Goal: Information Seeking & Learning: Find contact information

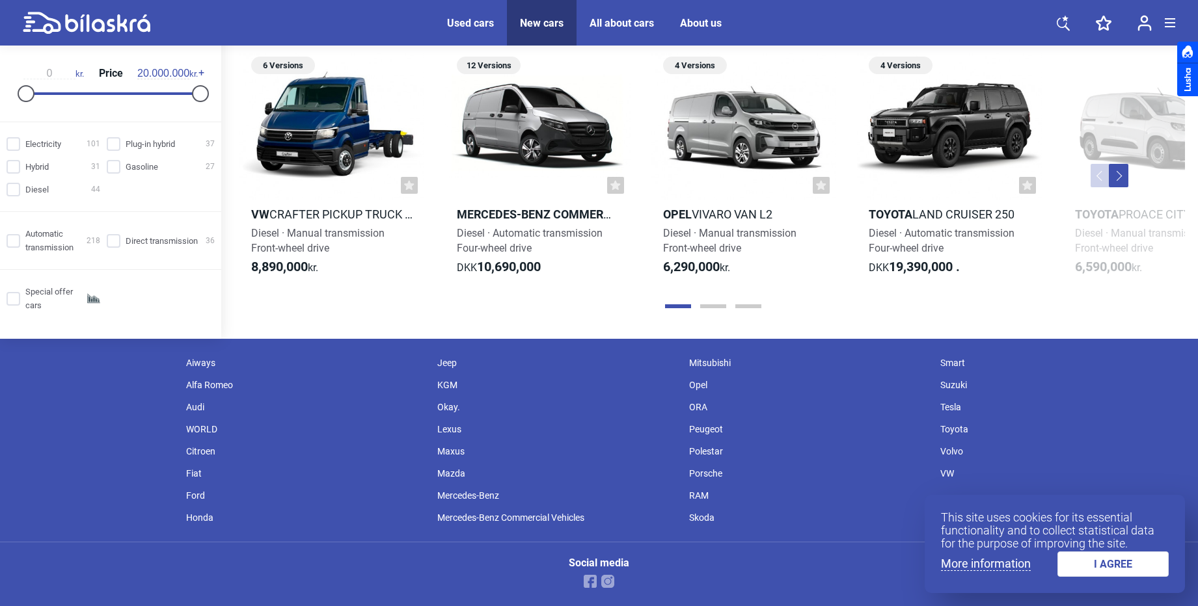
scroll to position [1741, 0]
click at [1128, 574] on link "I AGREE" at bounding box center [1113, 564] width 112 height 25
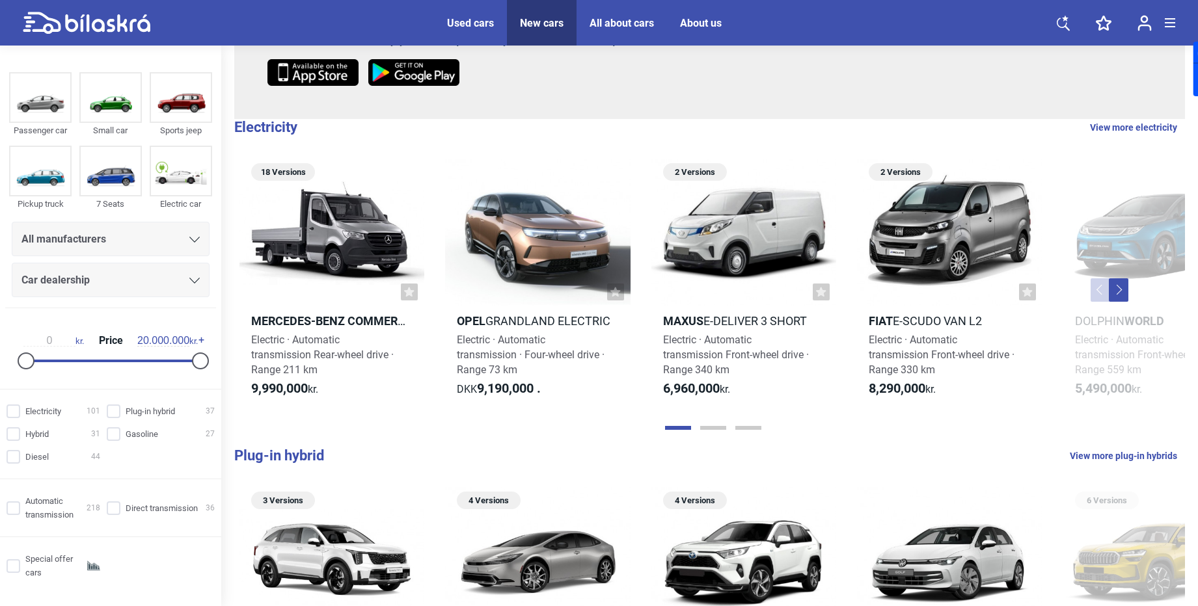
click at [697, 19] on font "About us" at bounding box center [701, 23] width 42 height 12
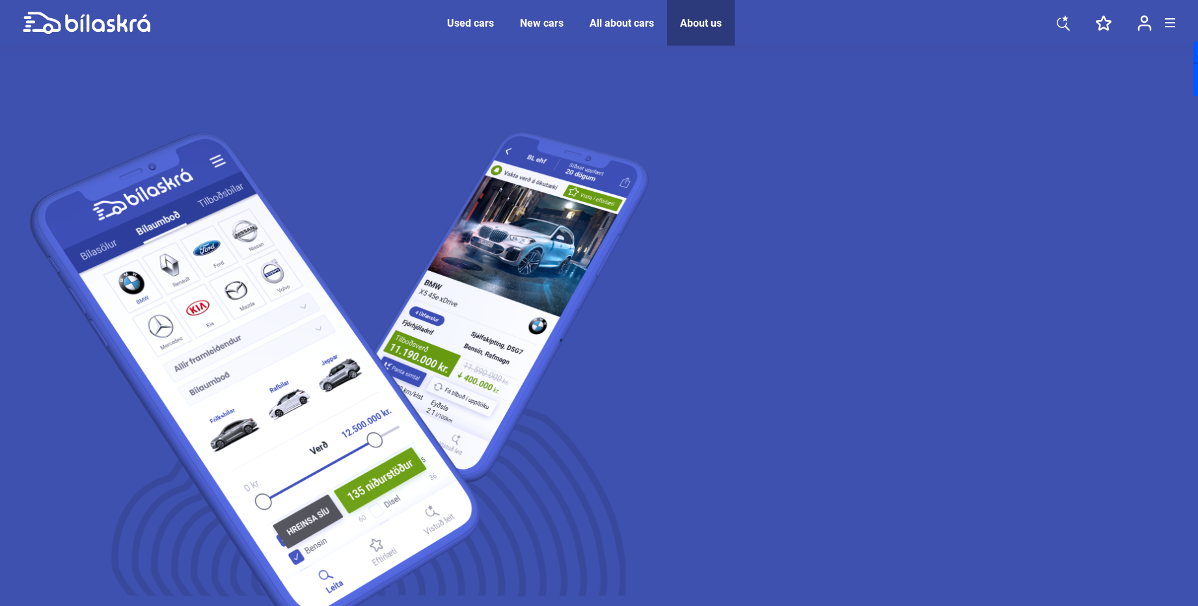
drag, startPoint x: 689, startPoint y: 232, endPoint x: 986, endPoint y: 309, distance: 307.2
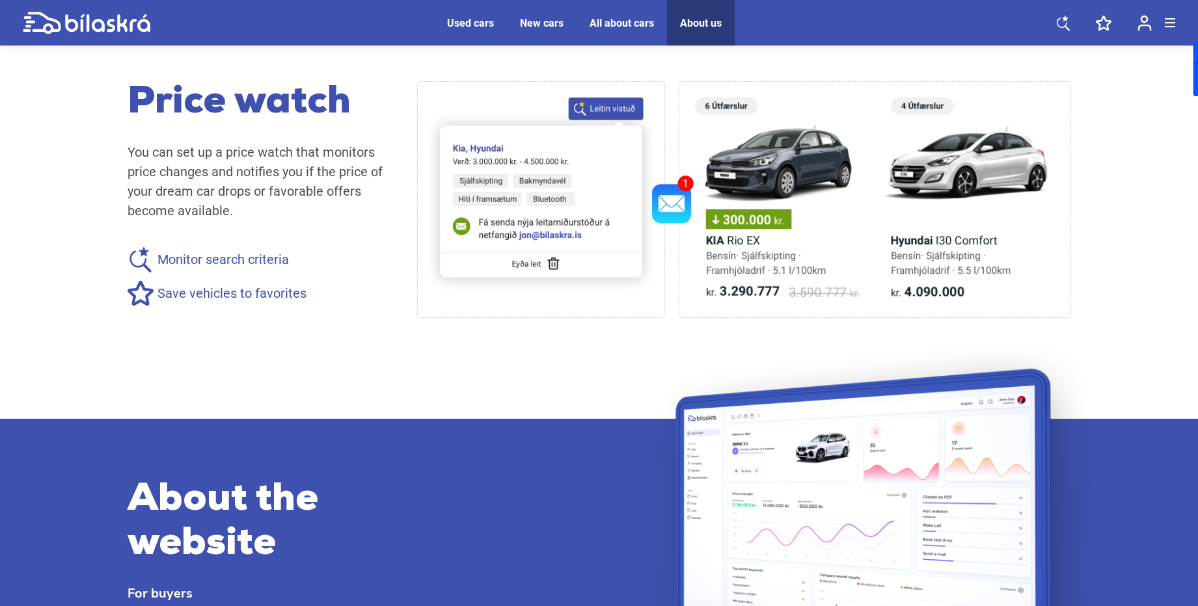
scroll to position [1093, 0]
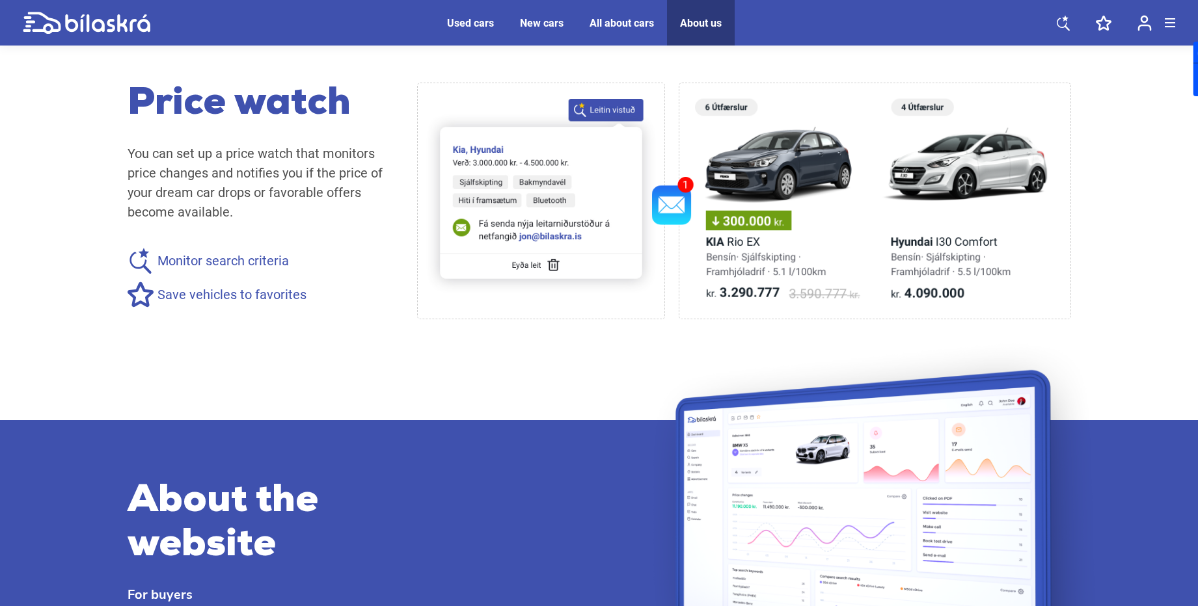
drag, startPoint x: 211, startPoint y: 310, endPoint x: 408, endPoint y: 441, distance: 236.3
copy font "[PERSON_NAME]"
drag, startPoint x: 221, startPoint y: 340, endPoint x: 387, endPoint y: 340, distance: 165.9
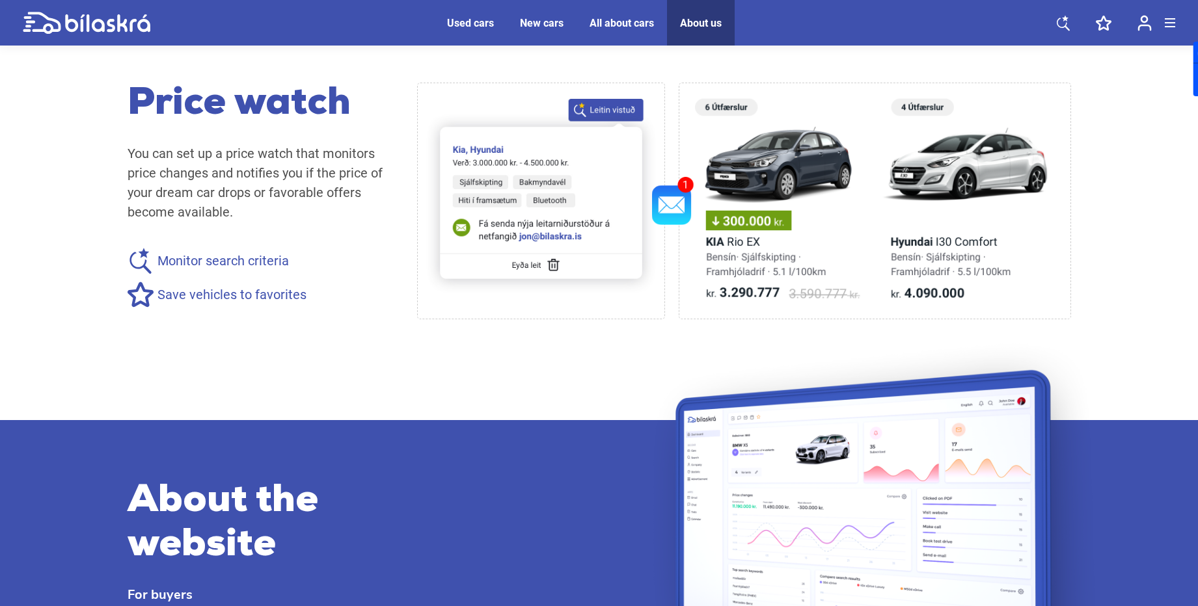
copy font "Owner / Interface Designer"
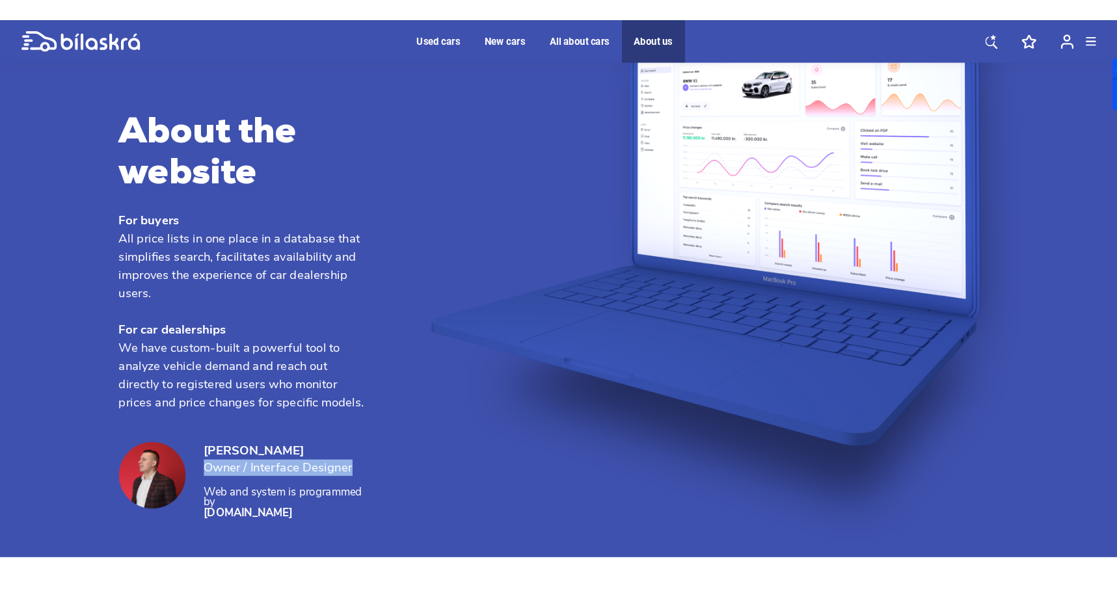
scroll to position [1544, 0]
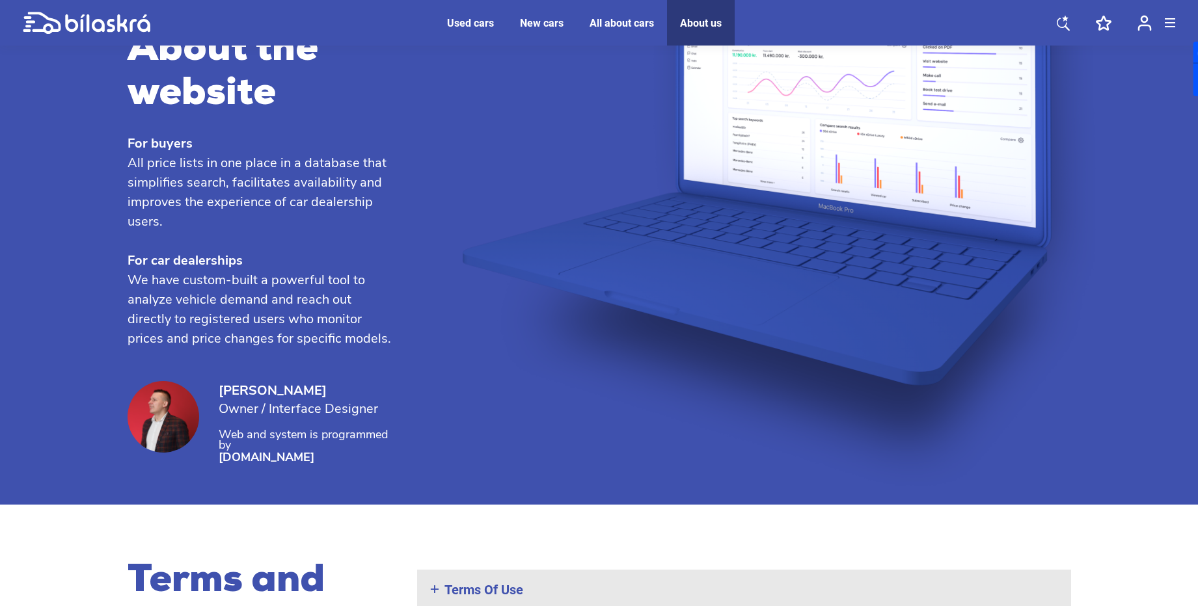
drag, startPoint x: 122, startPoint y: 252, endPoint x: 256, endPoint y: 250, distance: 134.0
drag, startPoint x: 166, startPoint y: 250, endPoint x: 107, endPoint y: 306, distance: 81.0
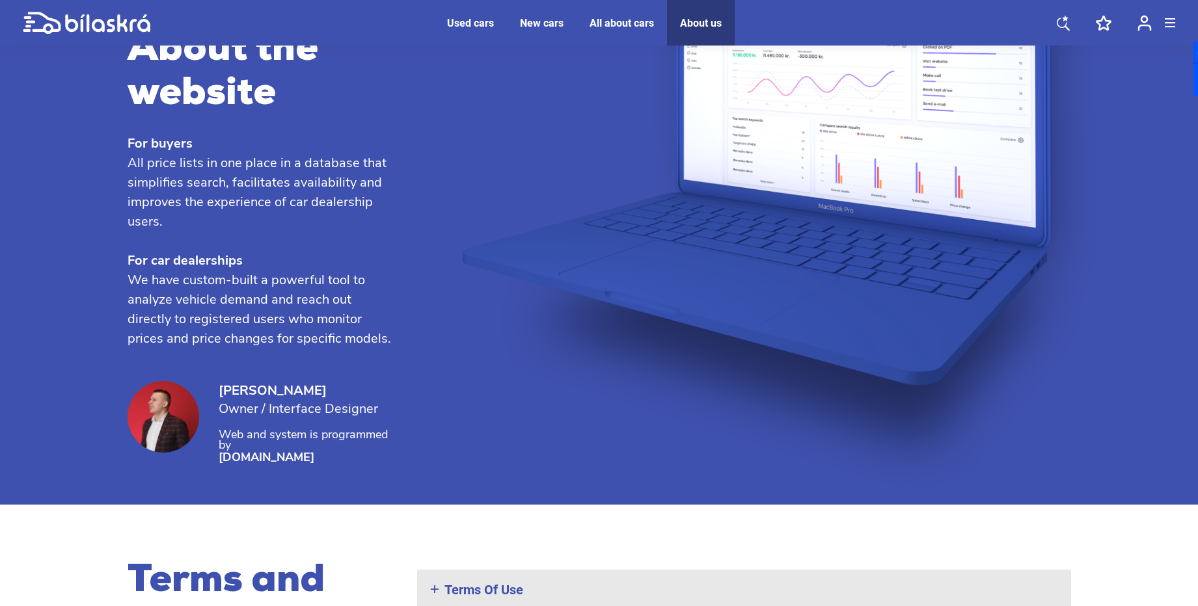
drag, startPoint x: 126, startPoint y: 254, endPoint x: 246, endPoint y: 252, distance: 119.7
drag, startPoint x: 245, startPoint y: 252, endPoint x: 172, endPoint y: 252, distance: 72.9
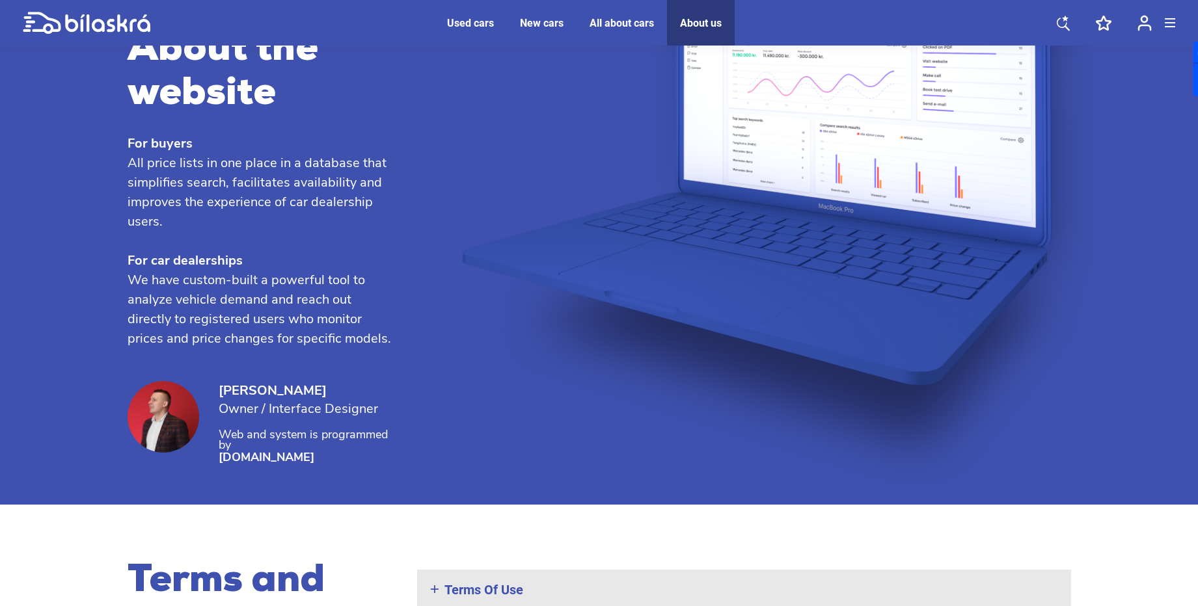
drag, startPoint x: 174, startPoint y: 252, endPoint x: 104, endPoint y: 286, distance: 77.4
